Goal: Check status: Check status

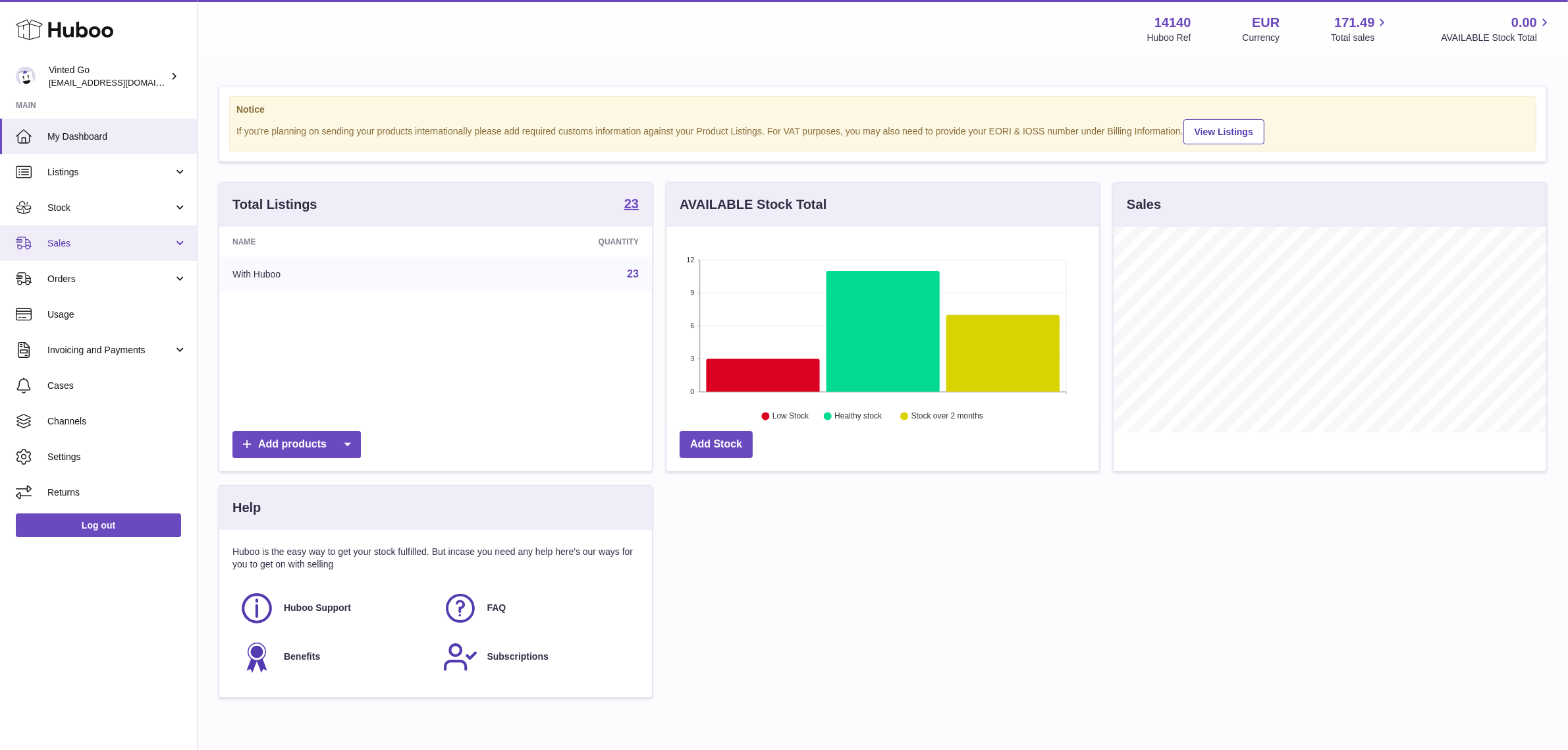
scroll to position [205, 433]
click at [116, 284] on span "Orders" at bounding box center [110, 278] width 126 height 12
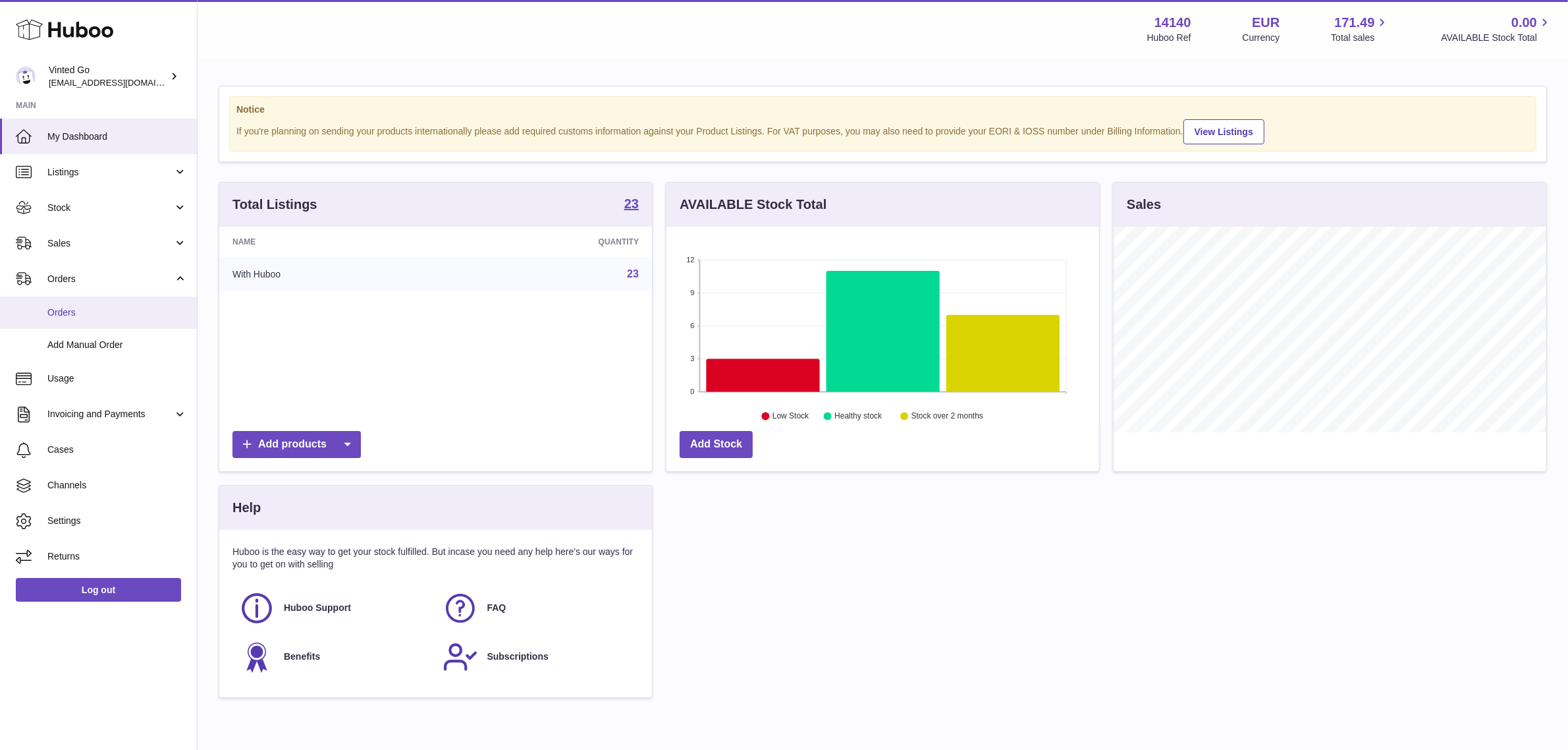
click at [78, 317] on span "Orders" at bounding box center [116, 312] width 139 height 12
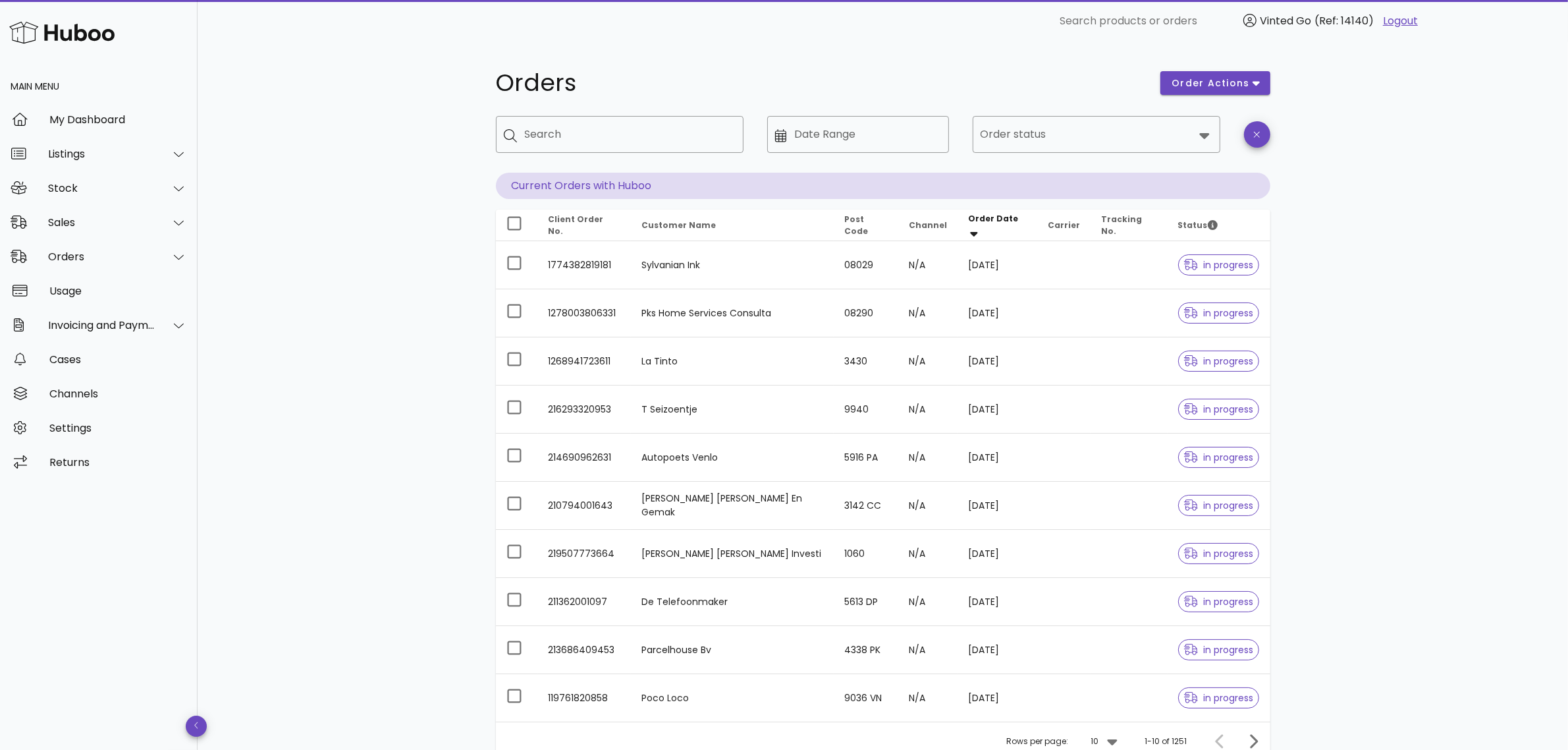
scroll to position [117, 0]
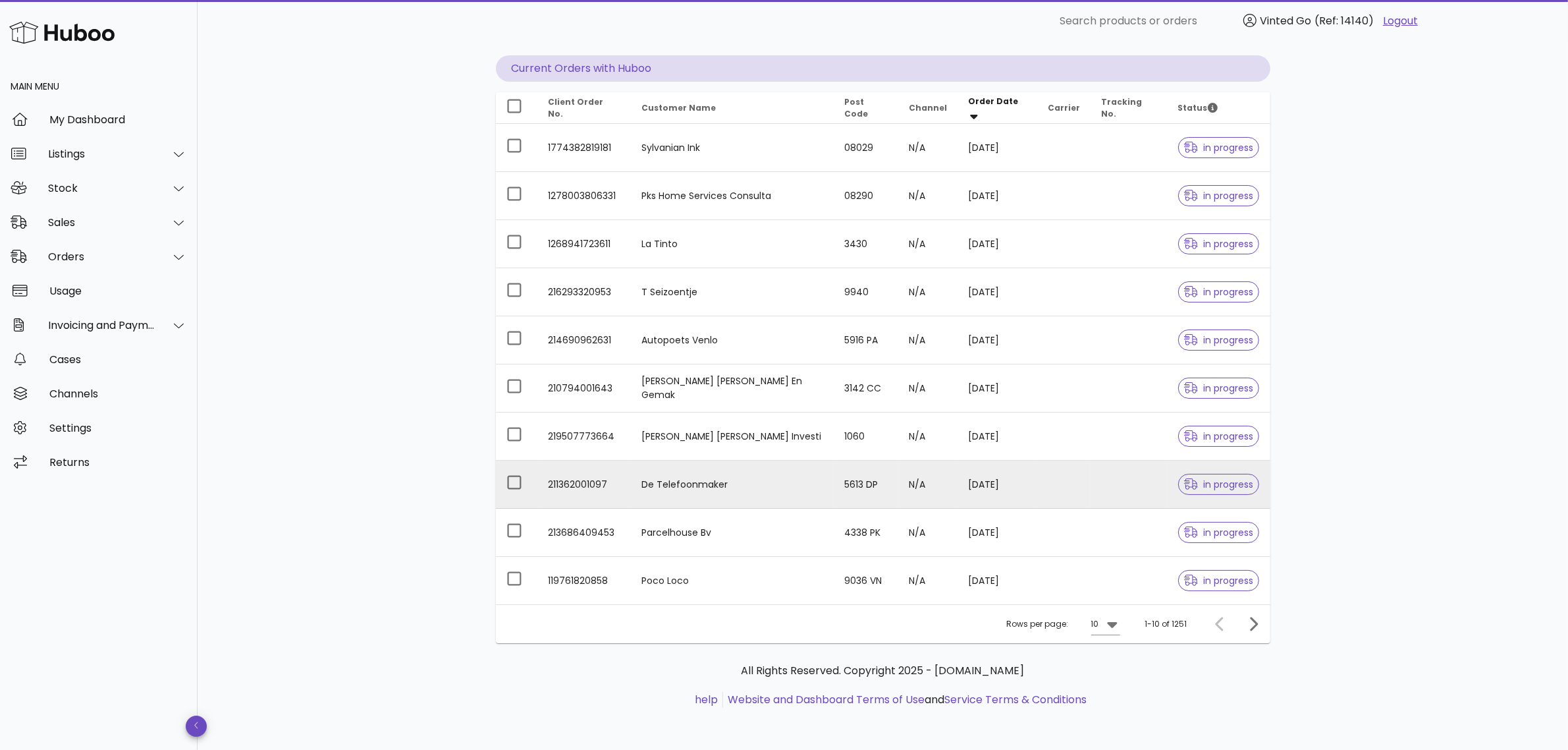
click at [834, 489] on td "5613 DP" at bounding box center [866, 484] width 64 height 48
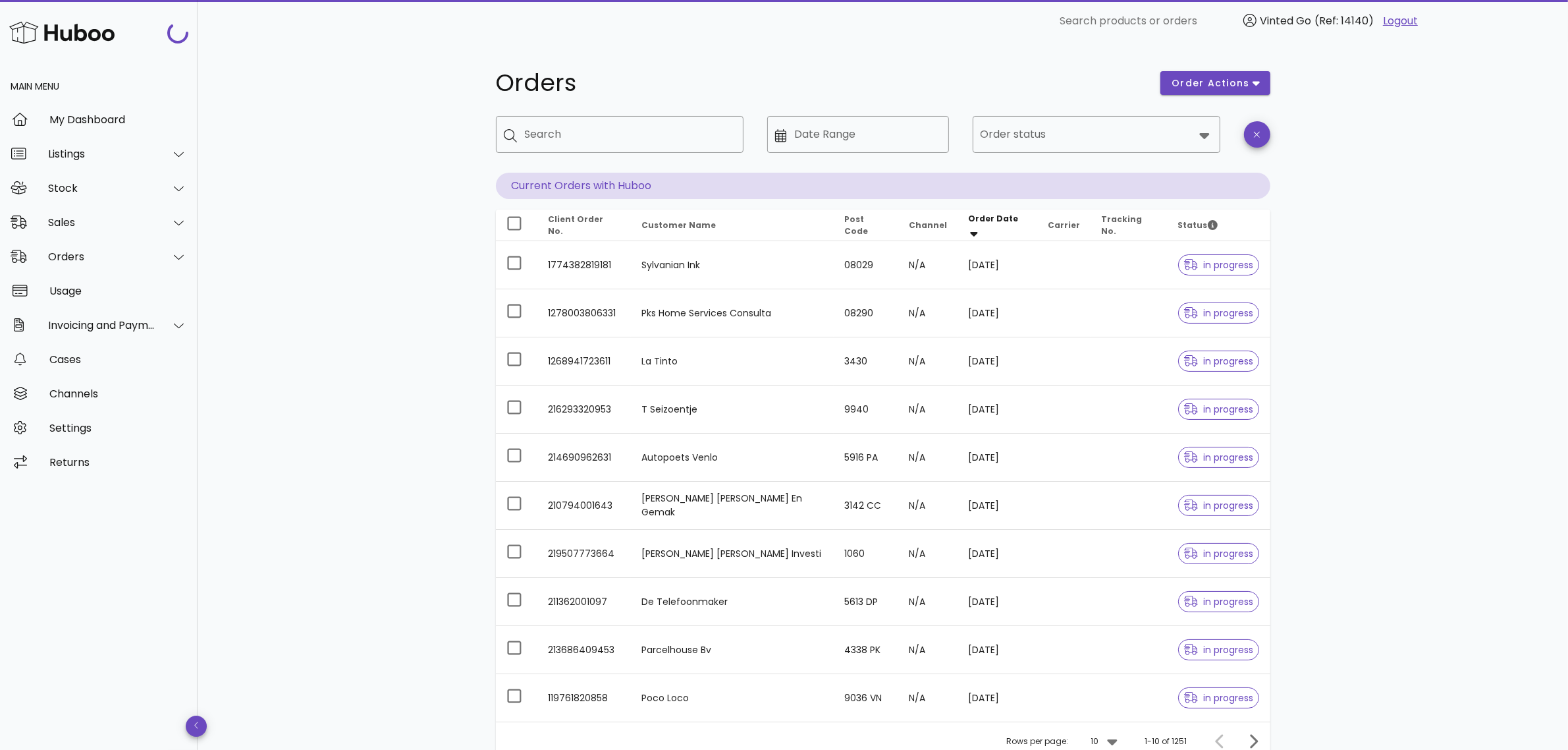
scroll to position [117, 0]
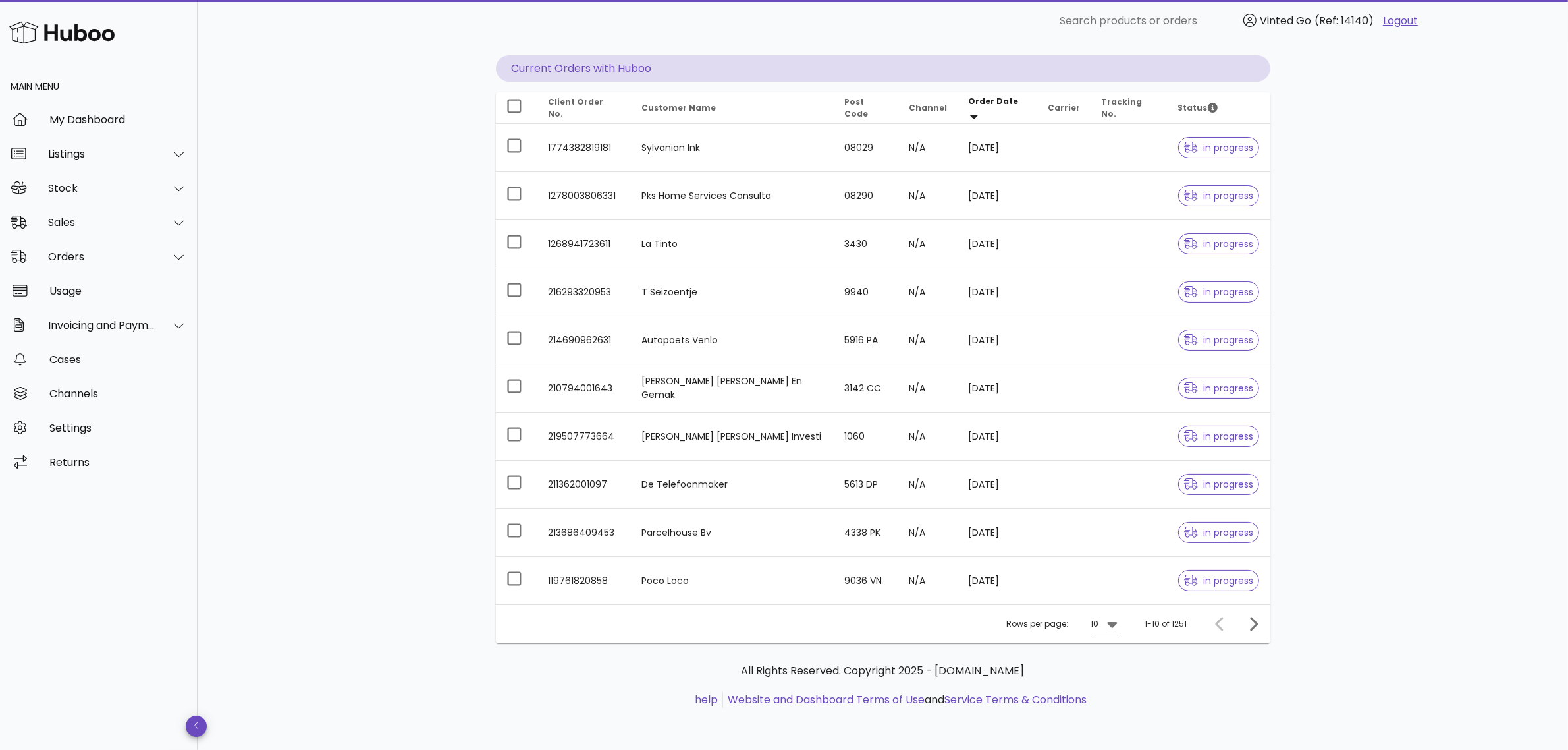
click at [1108, 630] on icon at bounding box center [1113, 623] width 16 height 16
click at [1107, 704] on div "50" at bounding box center [1110, 698] width 13 height 12
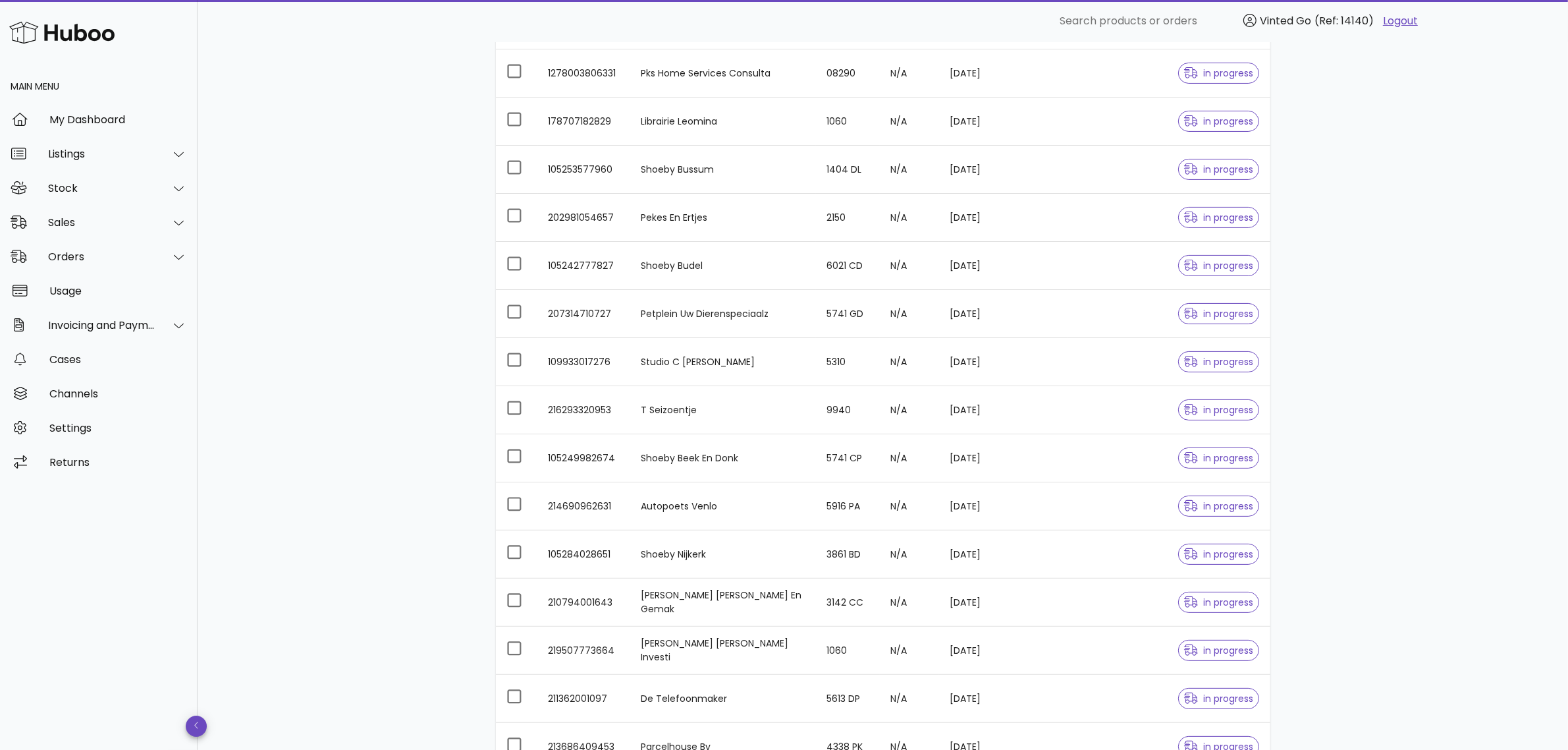
scroll to position [365, 0]
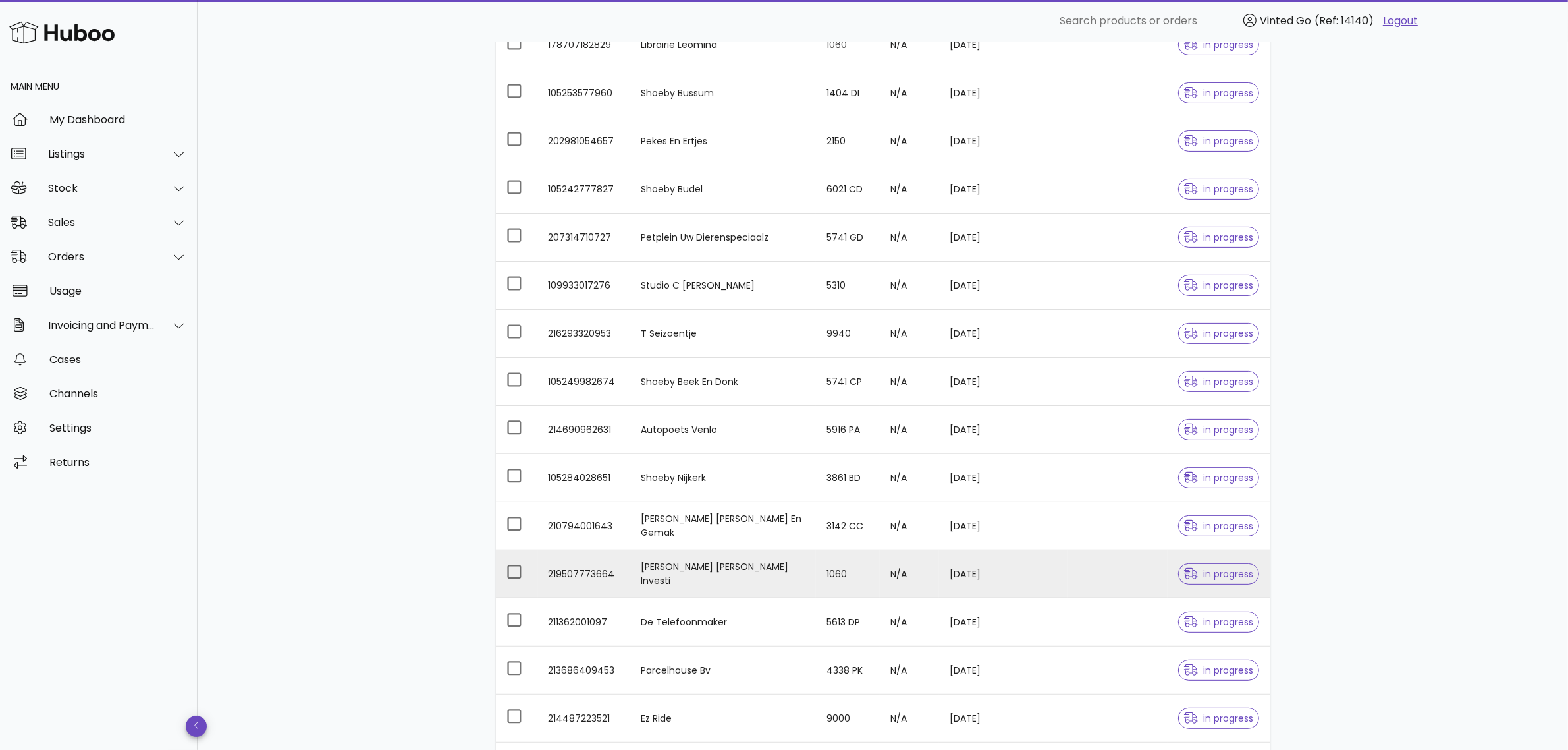
click at [741, 577] on td "[PERSON_NAME] [PERSON_NAME] Investi" at bounding box center [723, 574] width 186 height 48
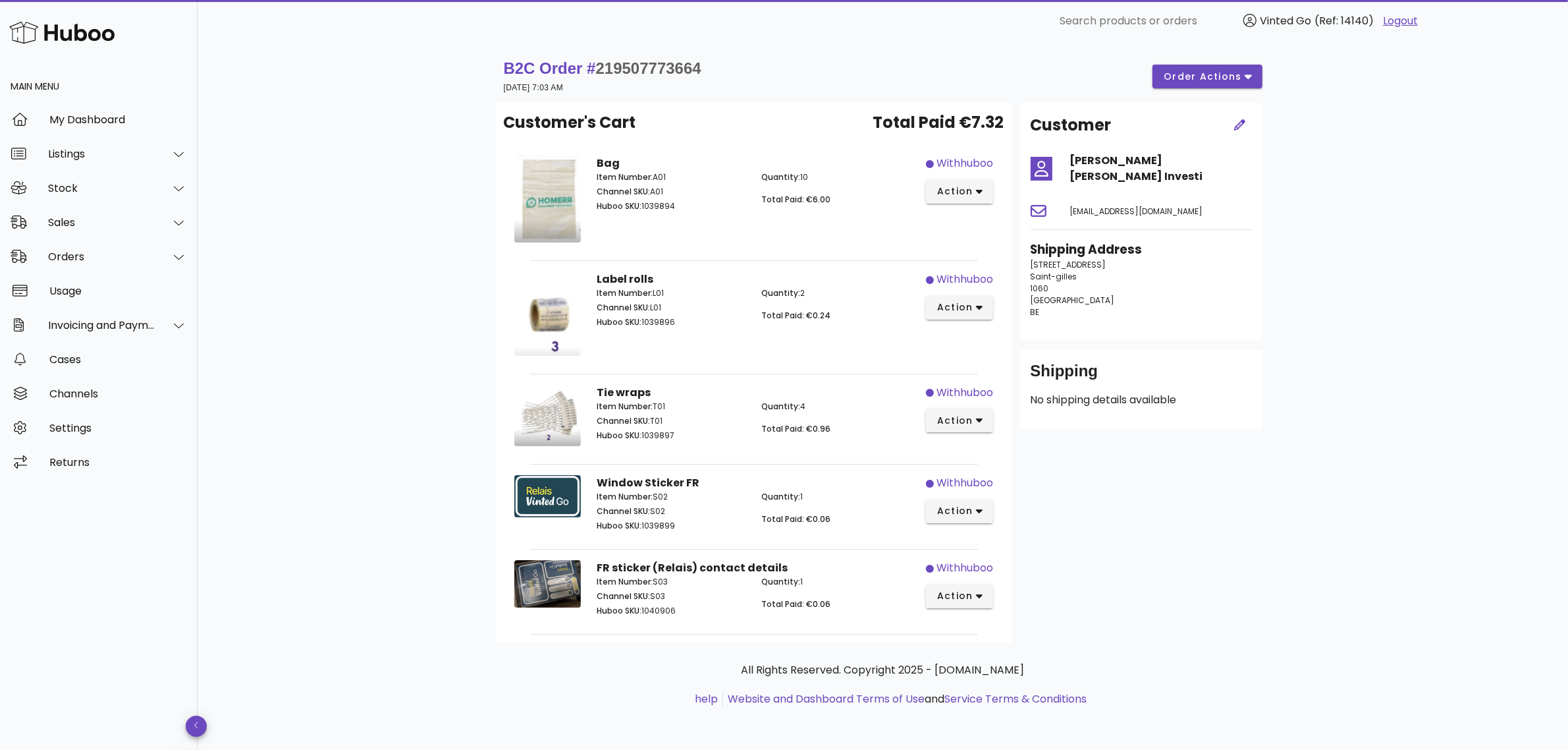
scroll to position [365, 0]
